Goal: Find specific page/section: Find specific page/section

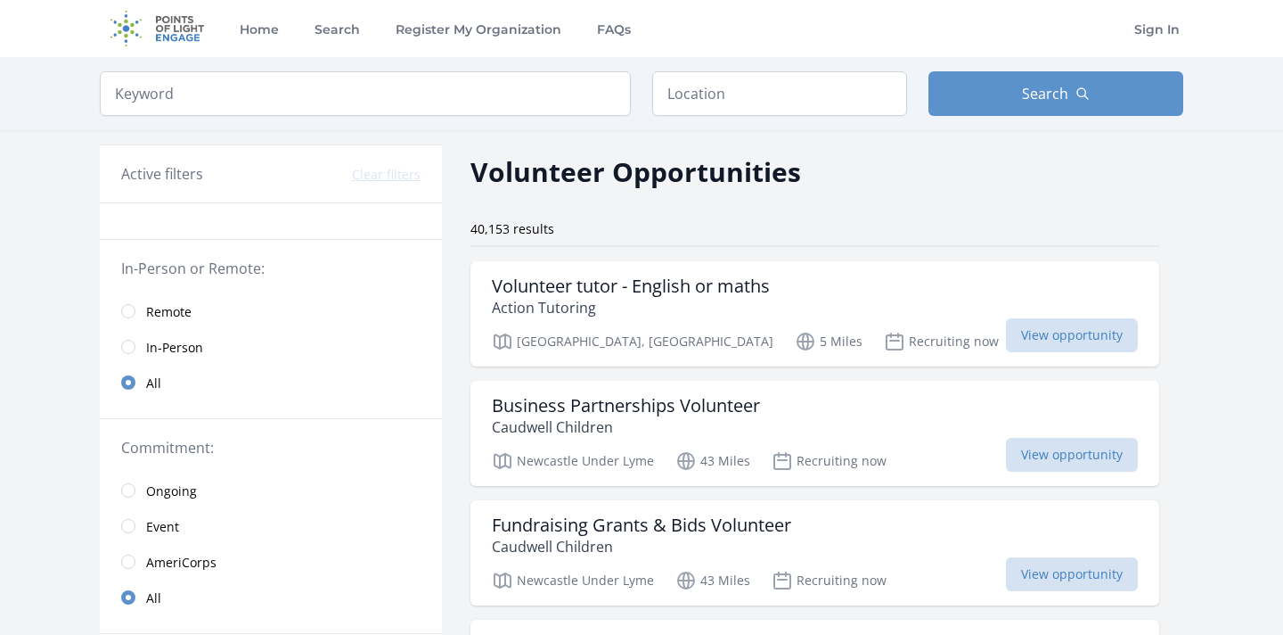
click at [710, 119] on div "Keyword Location Search" at bounding box center [641, 93] width 1141 height 73
click at [710, 109] on input "text" at bounding box center [779, 93] width 255 height 45
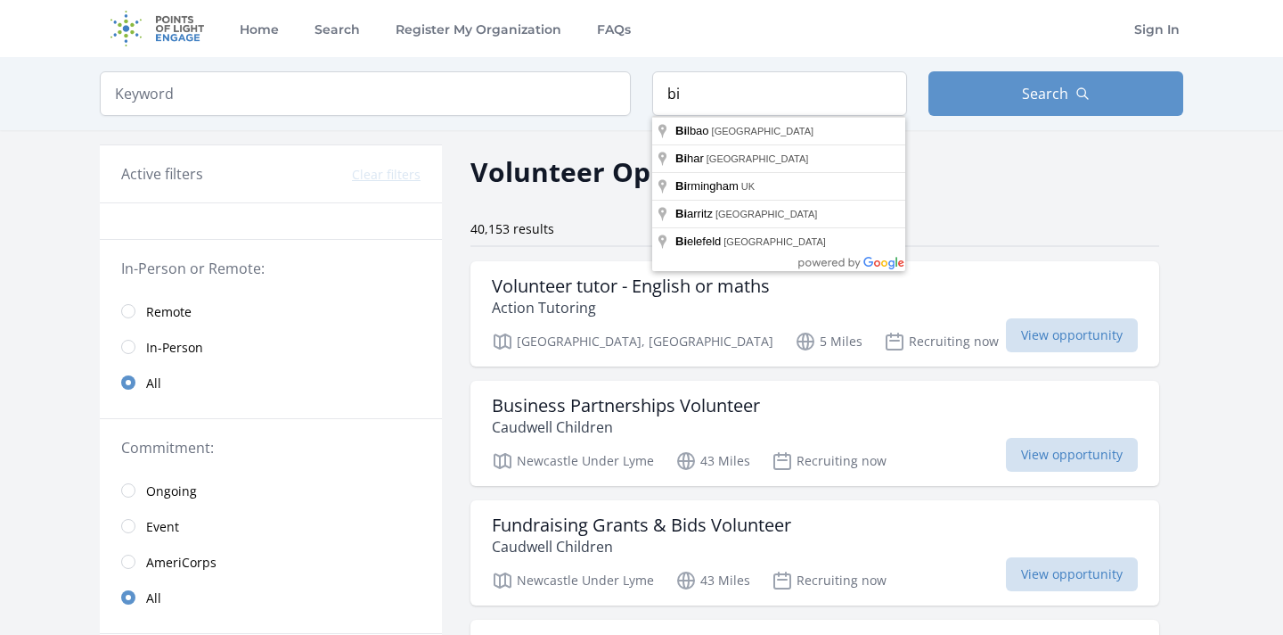
type input "[GEOGRAPHIC_DATA], [GEOGRAPHIC_DATA]"
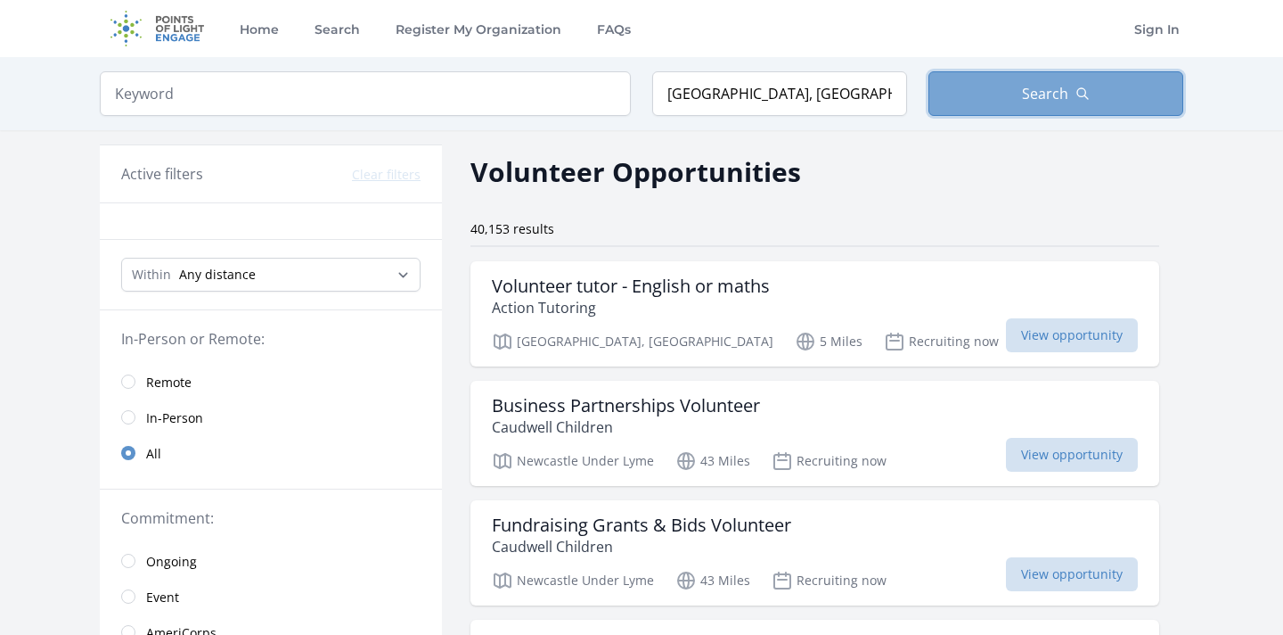
click at [1004, 101] on button "Search" at bounding box center [1056, 93] width 255 height 45
click at [1063, 90] on span "Search" at bounding box center [1045, 93] width 46 height 21
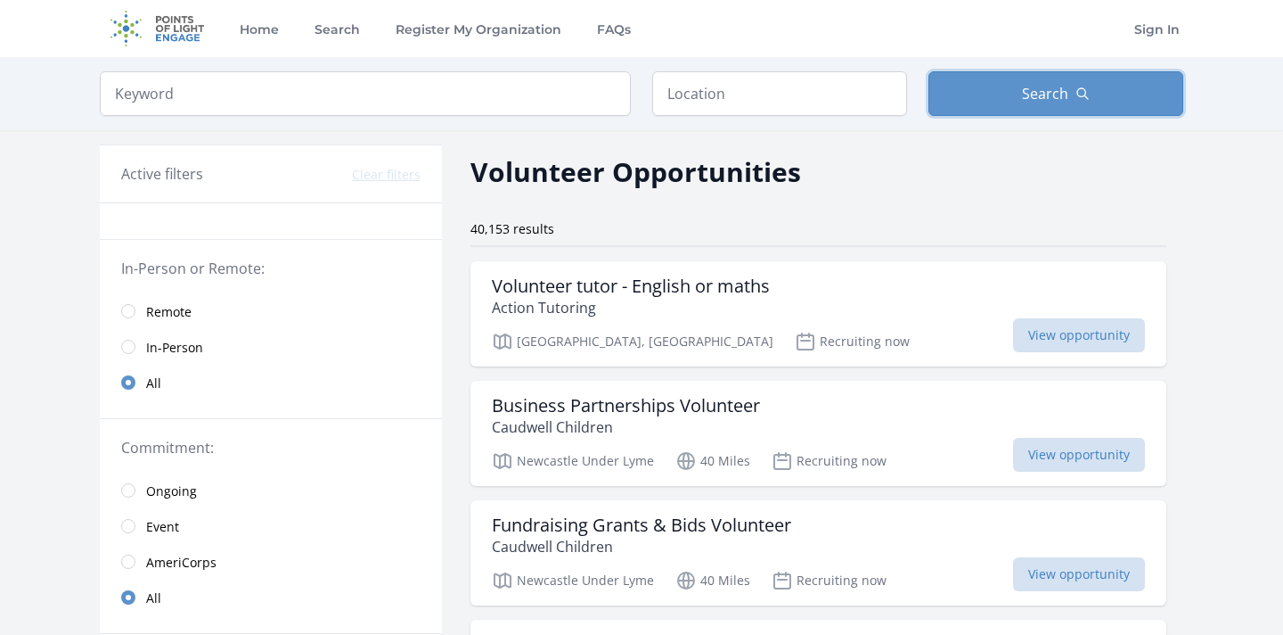
scroll to position [14, 0]
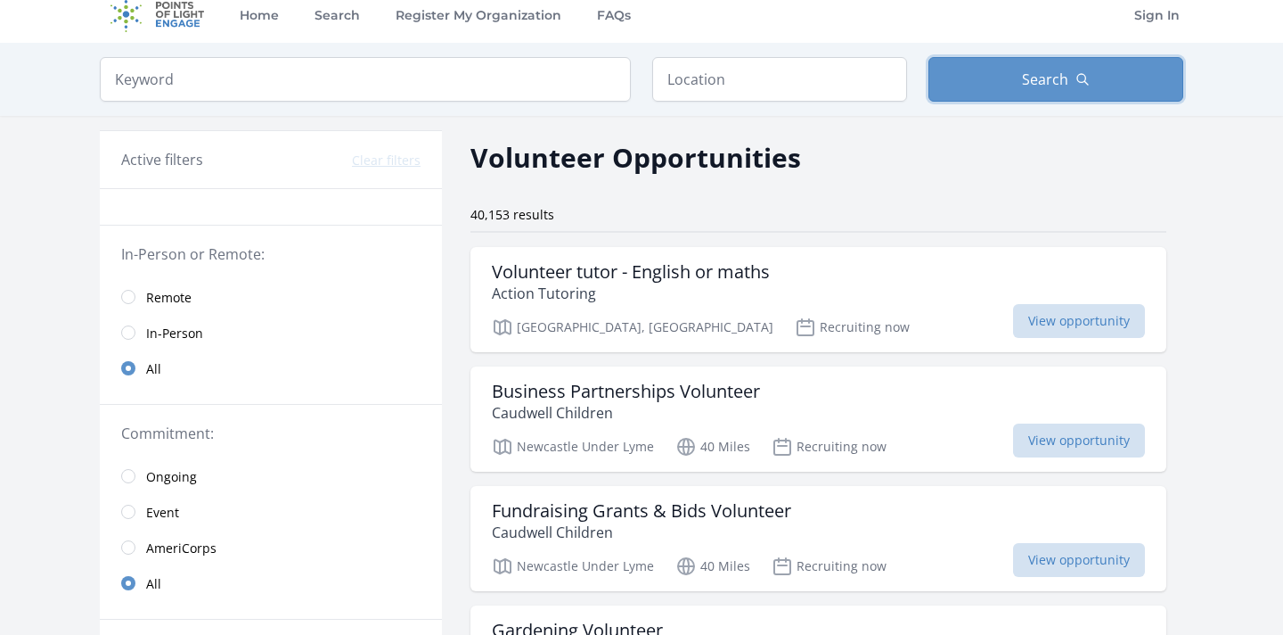
type input "[GEOGRAPHIC_DATA], [GEOGRAPHIC_DATA]"
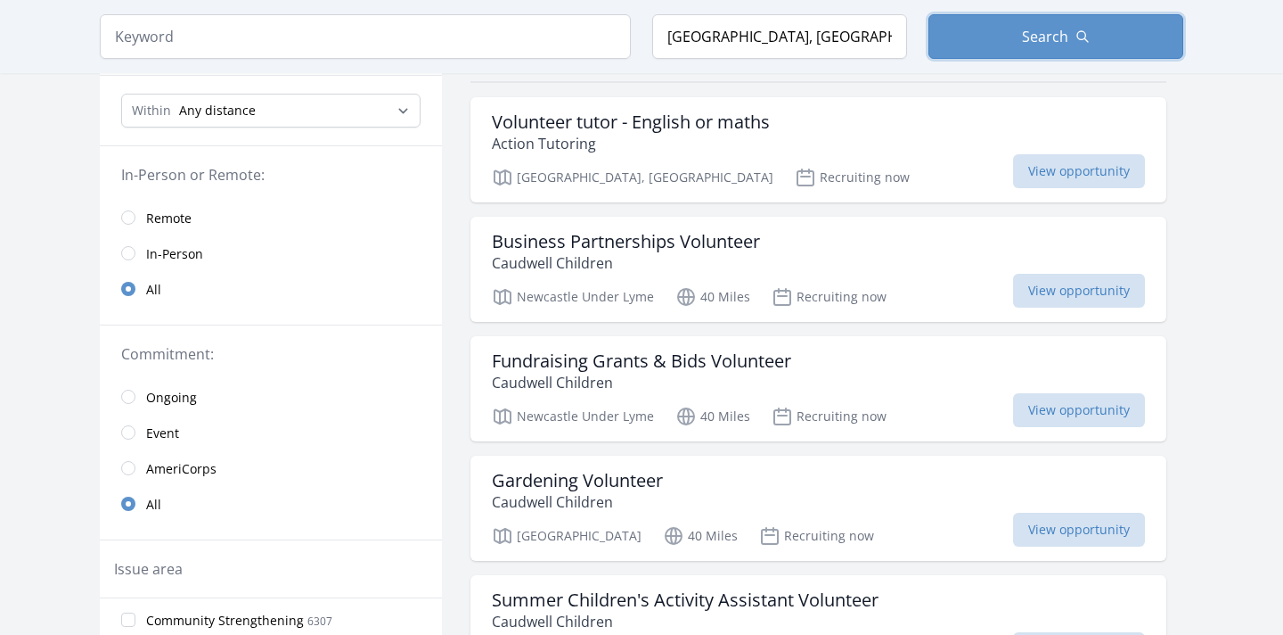
scroll to position [167, 0]
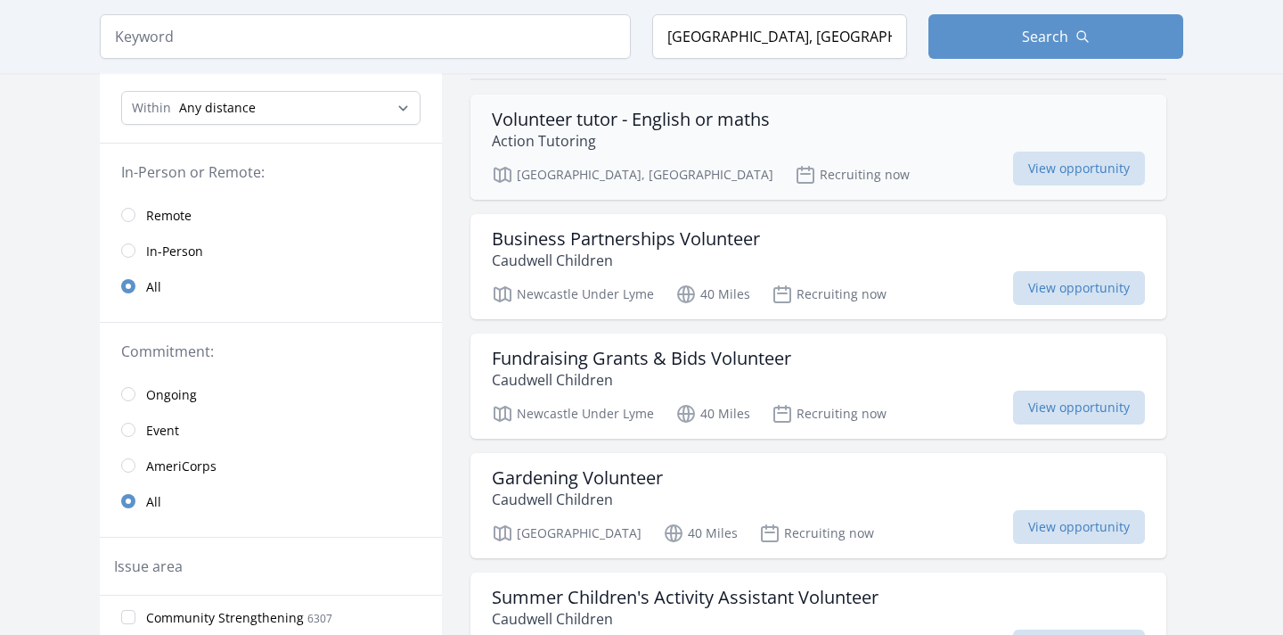
click at [595, 152] on div "Volunteer tutor - English or maths Action Tutoring [GEOGRAPHIC_DATA], [GEOGRAPH…" at bounding box center [819, 146] width 696 height 105
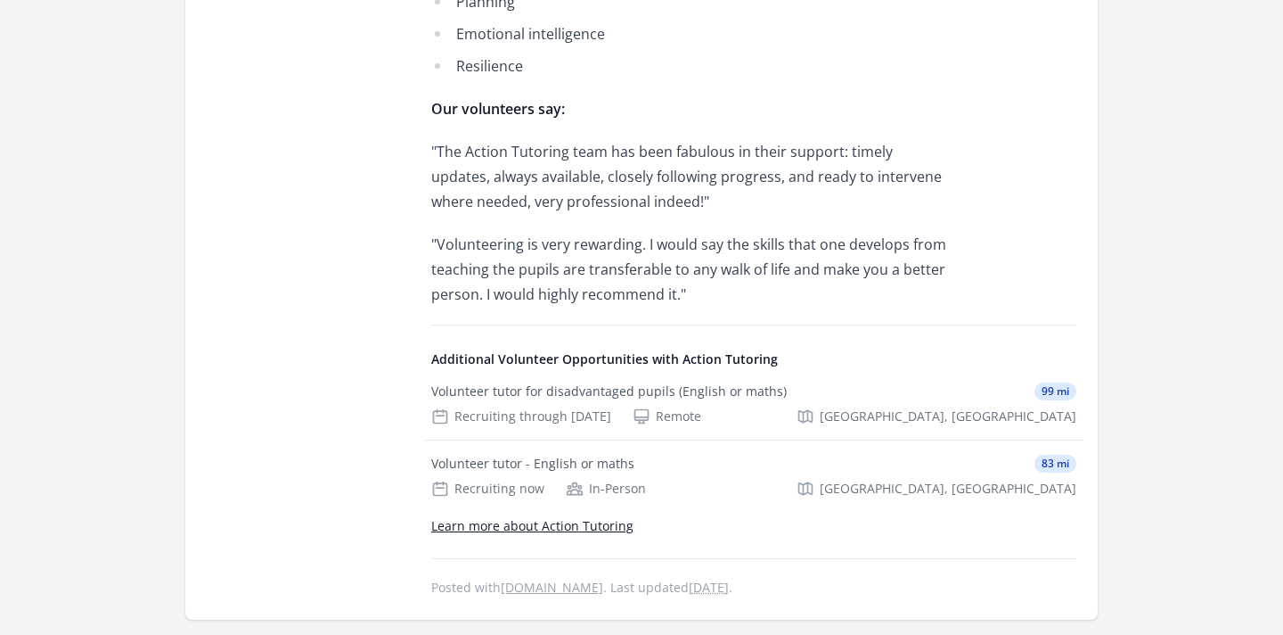
scroll to position [1813, 0]
